Goal: Task Accomplishment & Management: Use online tool/utility

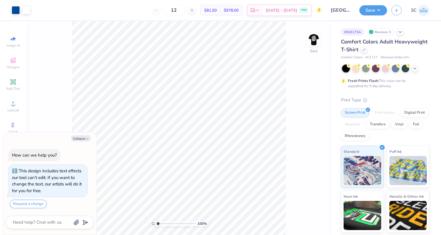
click at [87, 139] on polyline "button" at bounding box center [87, 138] width 2 height 1
type textarea "x"
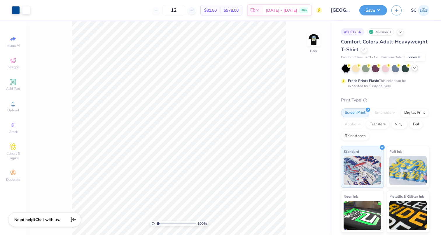
click at [415, 67] on icon at bounding box center [415, 68] width 5 height 5
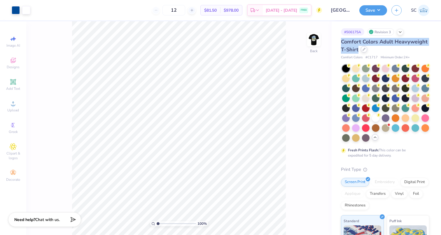
drag, startPoint x: 401, startPoint y: 31, endPoint x: 396, endPoint y: 50, distance: 20.0
click at [396, 50] on div "# 506175A Revision 3 Comfort Colors Adult Heavyweight T-Shirt Comfort Colors # …" at bounding box center [386, 184] width 109 height 326
click at [368, 50] on div at bounding box center [364, 49] width 6 height 6
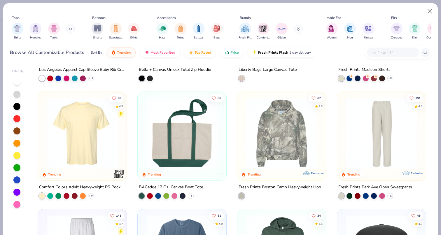
scroll to position [1029, 0]
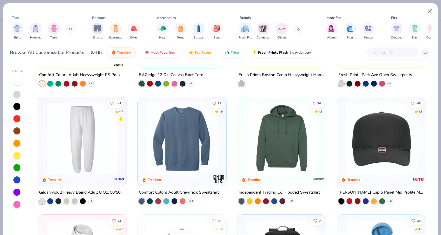
click at [184, 174] on div at bounding box center [182, 140] width 83 height 80
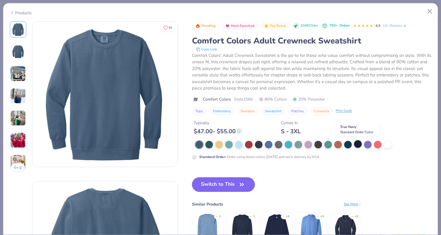
click at [359, 142] on div at bounding box center [358, 144] width 8 height 8
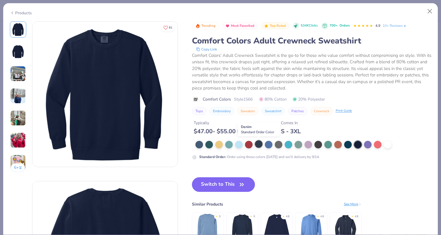
click at [258, 144] on div at bounding box center [259, 144] width 8 height 8
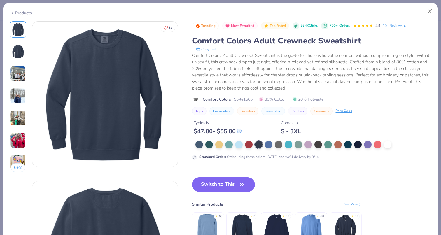
scroll to position [132, 0]
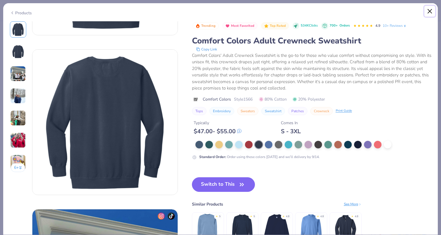
click at [428, 12] on button "Close" at bounding box center [430, 11] width 11 height 11
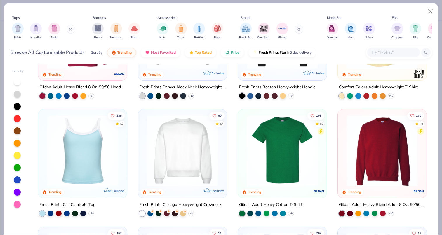
scroll to position [76, 0]
drag, startPoint x: 319, startPoint y: 153, endPoint x: 374, endPoint y: 161, distance: 54.9
click at [374, 161] on div "170 4.8 Trending Gildan Adult Heavy Blend Adult 8 Oz. 50/50 Fleece Crew + 30" at bounding box center [381, 162] width 89 height 107
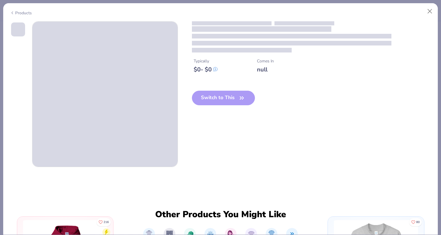
click at [374, 161] on div "Typically $ 0 - $ 0 Comes In null Switch to This Other Products You Might Like …" at bounding box center [220, 128] width 435 height 214
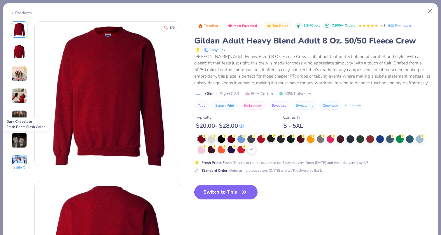
click at [272, 136] on div at bounding box center [271, 139] width 8 height 8
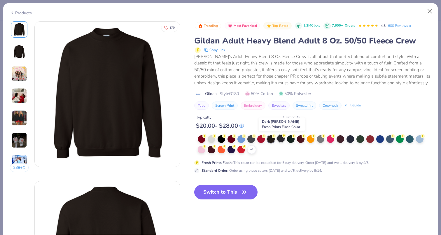
click at [281, 137] on div at bounding box center [281, 139] width 8 height 8
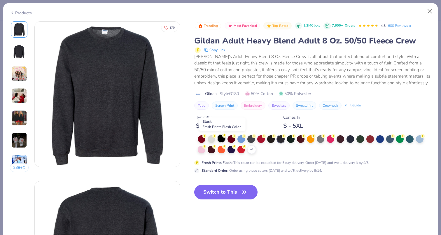
click at [224, 138] on div at bounding box center [222, 139] width 8 height 8
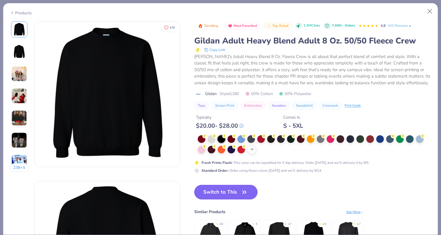
click at [229, 193] on button "Switch to This" at bounding box center [225, 192] width 63 height 15
click at [228, 190] on button "Switch to This" at bounding box center [225, 192] width 63 height 15
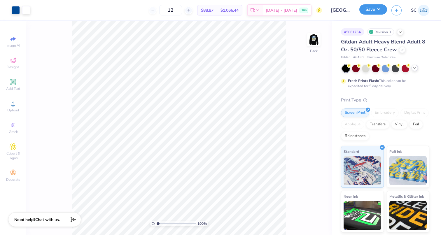
click at [376, 10] on button "Save" at bounding box center [374, 9] width 28 height 10
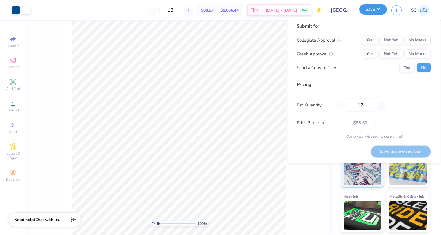
click at [379, 7] on button "Save" at bounding box center [374, 9] width 28 height 10
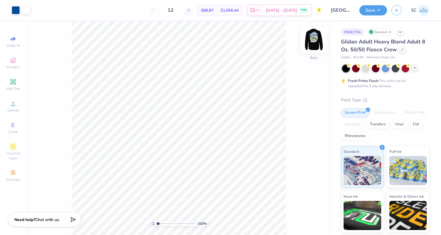
click at [318, 37] on img at bounding box center [313, 39] width 23 height 23
click at [318, 37] on img at bounding box center [314, 40] width 12 height 12
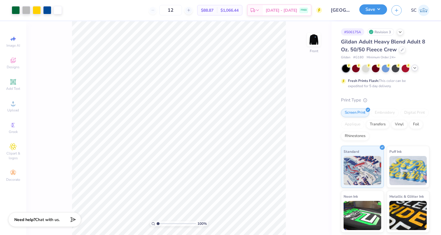
click at [378, 9] on button "Save" at bounding box center [374, 9] width 28 height 10
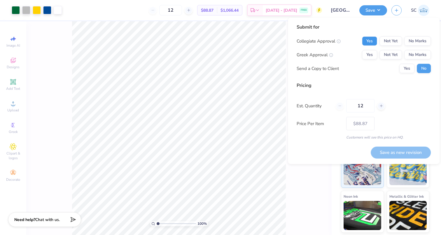
click at [374, 39] on button "Yes" at bounding box center [369, 40] width 15 height 9
click at [373, 51] on button "Yes" at bounding box center [369, 54] width 15 height 9
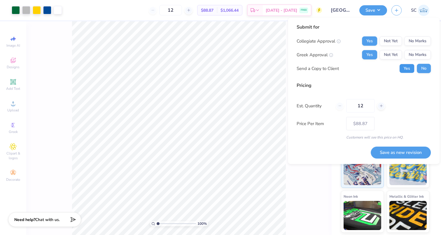
click at [408, 64] on button "Yes" at bounding box center [407, 68] width 15 height 9
click at [387, 155] on button "Save as new revision" at bounding box center [401, 153] width 60 height 12
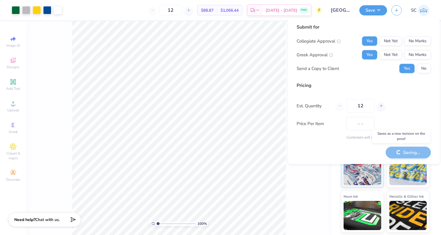
type input "$88.87"
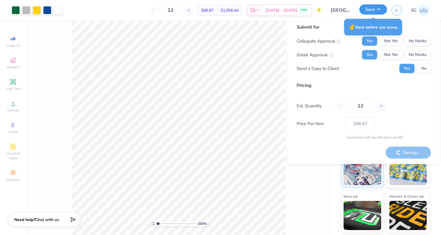
click at [367, 11] on button "Save" at bounding box center [374, 9] width 28 height 10
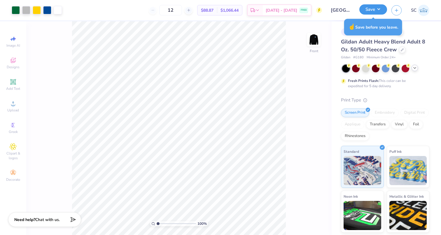
click at [367, 11] on button "Save" at bounding box center [374, 9] width 28 height 10
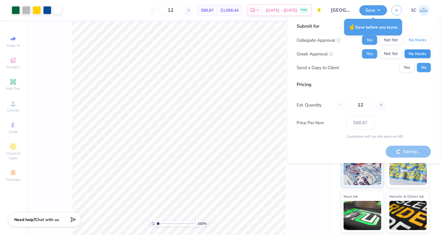
drag, startPoint x: 412, startPoint y: 39, endPoint x: 417, endPoint y: 56, distance: 17.3
click at [417, 56] on div "Collegiate Approval Yes Not Yet No Marks Greek Approval Yes Not Yet No Marks Se…" at bounding box center [364, 54] width 134 height 37
click at [417, 56] on button "No Marks" at bounding box center [418, 53] width 27 height 9
click at [416, 40] on button "No Marks" at bounding box center [418, 40] width 27 height 9
click at [423, 66] on button "No" at bounding box center [424, 67] width 14 height 9
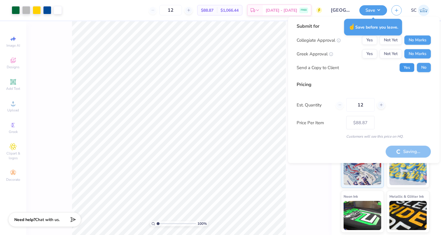
click at [411, 67] on button "Yes" at bounding box center [407, 67] width 15 height 9
click at [382, 14] on button "Save" at bounding box center [374, 9] width 28 height 10
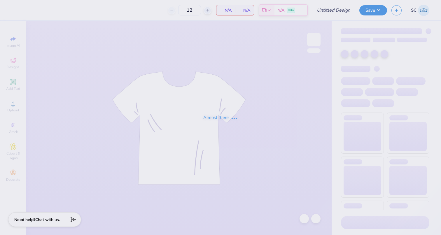
type input "PKT parents weekend 2"
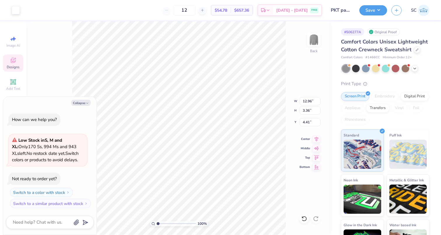
type textarea "x"
type input "3.36"
type textarea "x"
type input "4.70"
click at [302, 218] on icon at bounding box center [305, 219] width 6 height 6
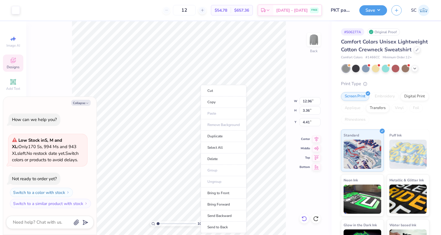
type textarea "x"
type input "4.49"
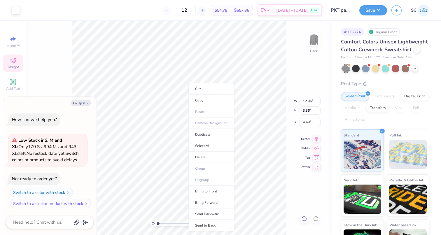
click at [189, 83] on div "Cut Copy Paste Remove Background Duplicate Select All Delete Group Ungroup Brin…" at bounding box center [212, 157] width 46 height 148
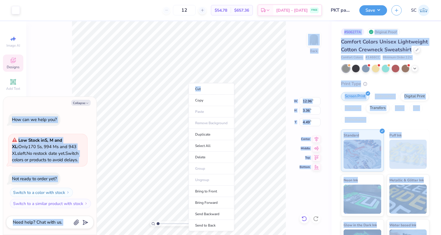
click at [162, 82] on body "Art colors 12 $54.78 Per Item $657.36 Total Est. Delivery Sep 12 - 15 FREE Desi…" at bounding box center [220, 117] width 441 height 235
type textarea "x"
type input "4.56"
type textarea "x"
type input "4.63"
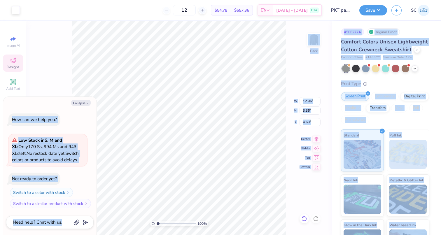
type textarea "x"
type input "3.92"
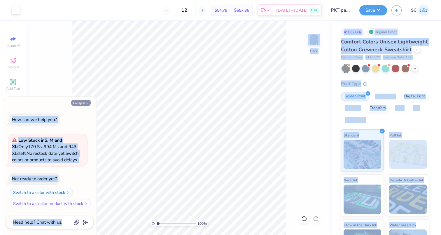
click at [86, 104] on icon "button" at bounding box center [88, 104] width 4 height 4
type textarea "x"
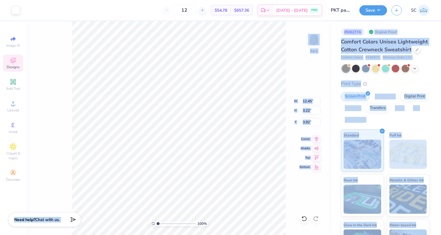
type input "12.45"
type input "3.22"
type input "13.10"
type input "3.39"
type input "3.89"
